Goal: Transaction & Acquisition: Purchase product/service

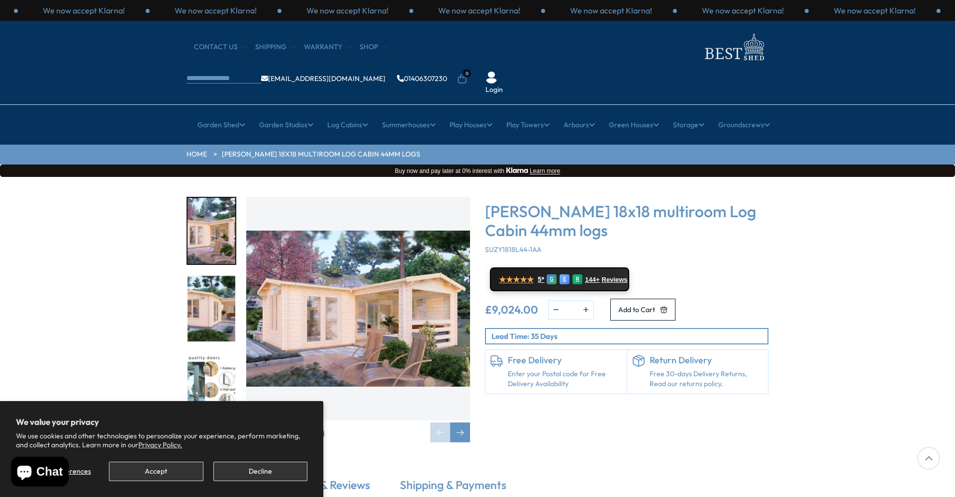
click at [379, 277] on img "1 / 7" at bounding box center [358, 309] width 224 height 224
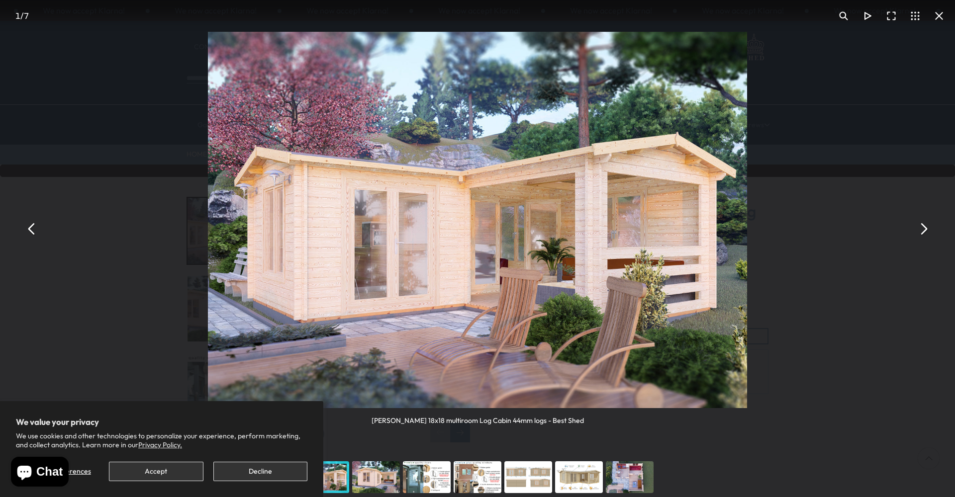
click at [926, 235] on button "You can close this modal content with the ESC key" at bounding box center [923, 229] width 24 height 24
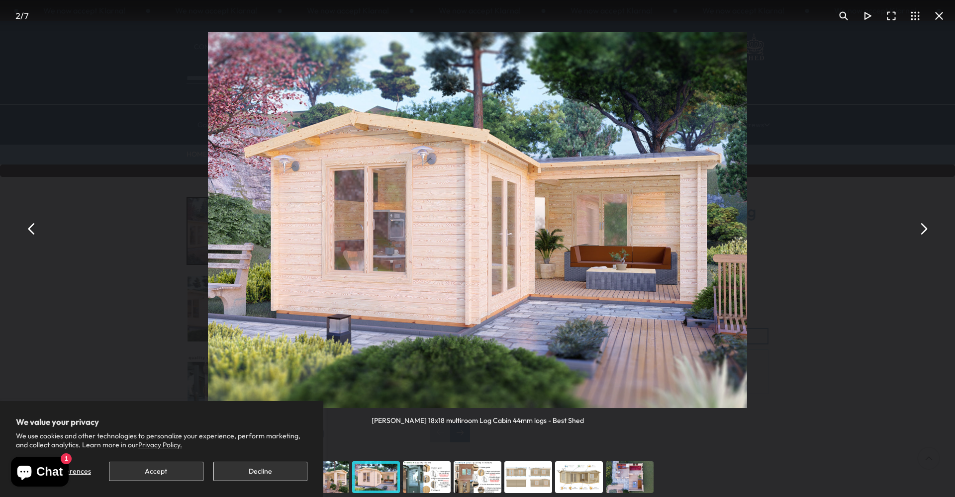
click at [927, 238] on button "You can close this modal content with the ESC key" at bounding box center [923, 229] width 24 height 24
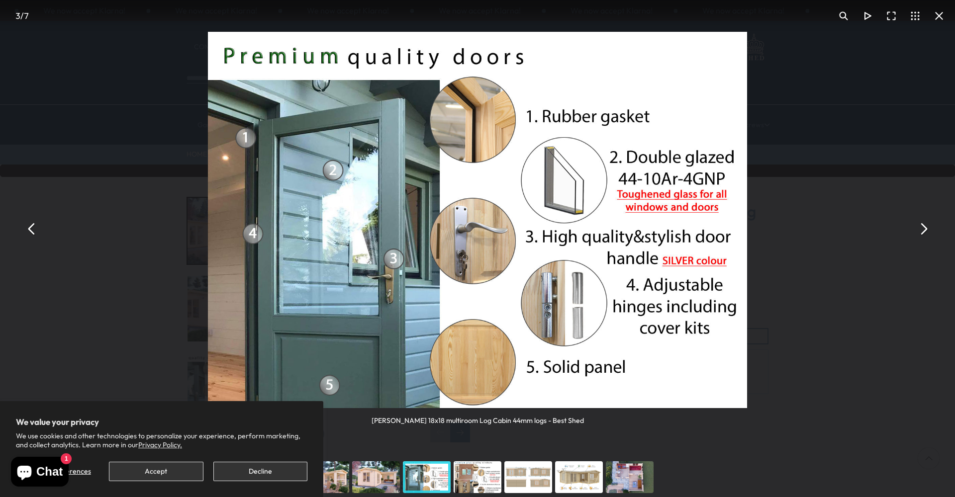
click at [922, 233] on button "You can close this modal content with the ESC key" at bounding box center [923, 229] width 24 height 24
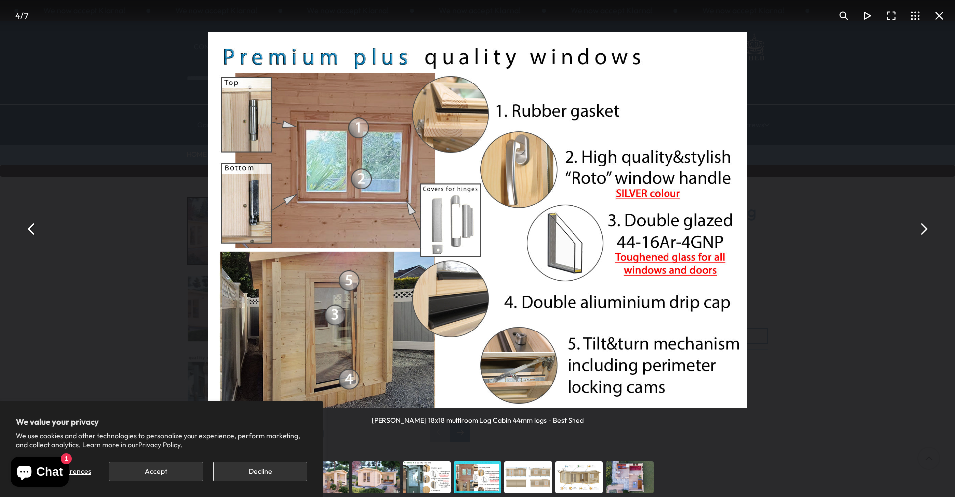
click at [921, 234] on button "You can close this modal content with the ESC key" at bounding box center [923, 229] width 24 height 24
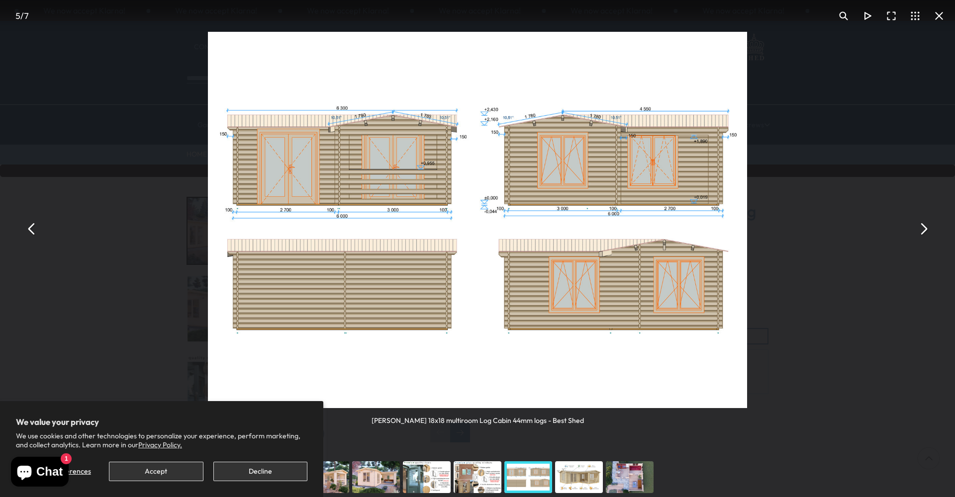
click at [921, 234] on button "You can close this modal content with the ESC key" at bounding box center [923, 229] width 24 height 24
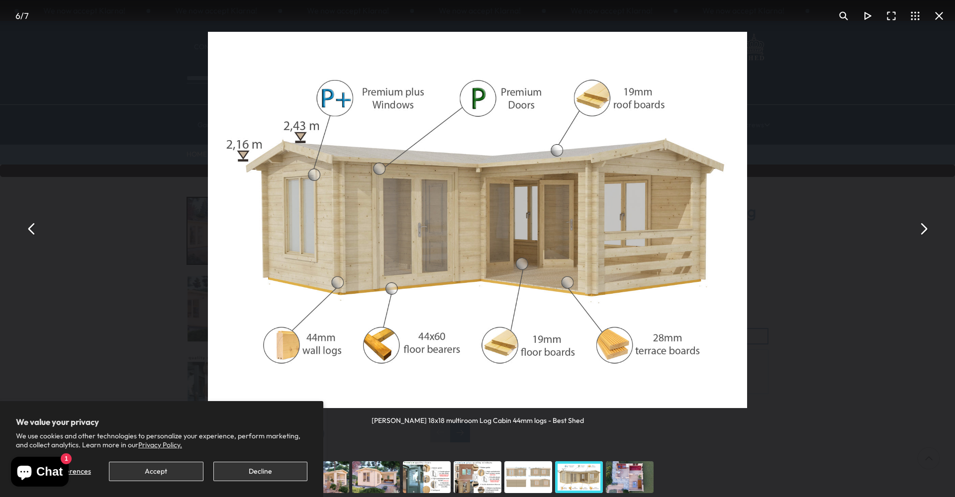
click at [921, 234] on button "You can close this modal content with the ESC key" at bounding box center [923, 229] width 24 height 24
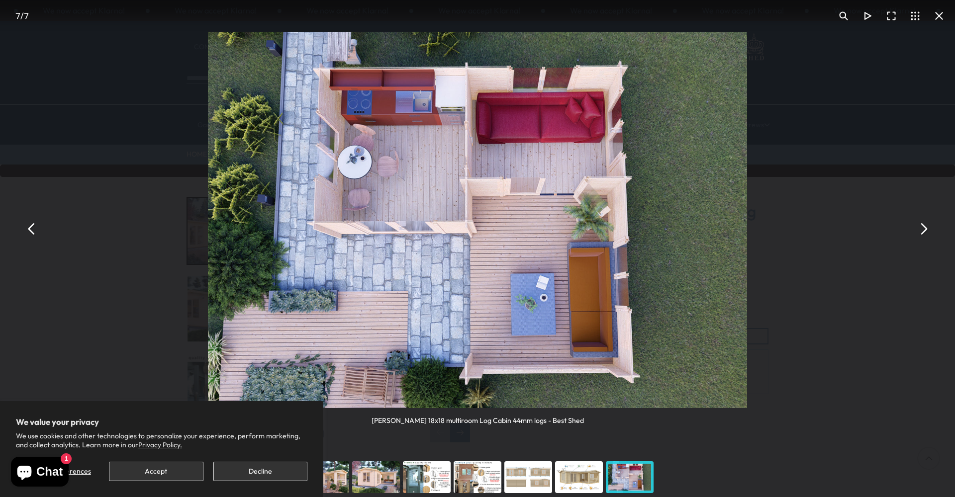
click at [31, 232] on button "You can close this modal content with the ESC key" at bounding box center [32, 229] width 24 height 24
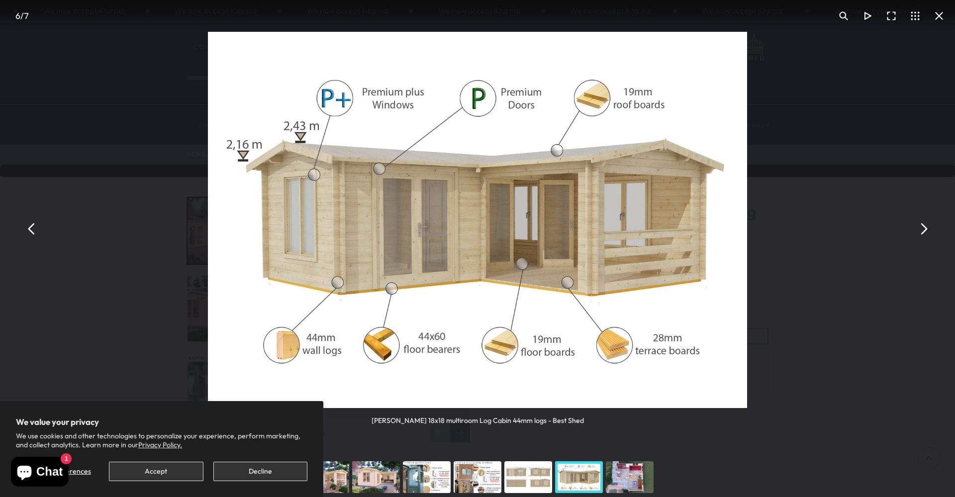
click at [939, 17] on button "You can close this modal content with the ESC key" at bounding box center [939, 16] width 24 height 24
